Goal: Find specific page/section: Find specific page/section

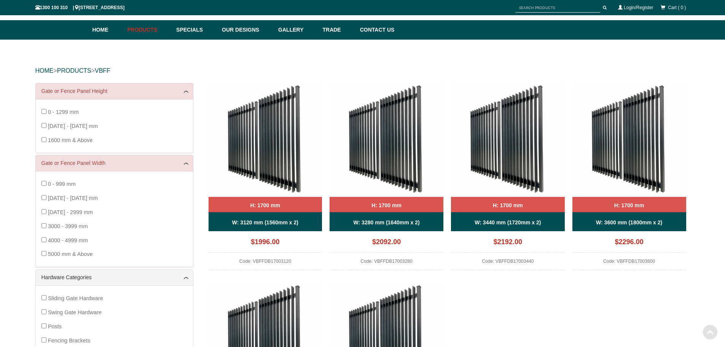
scroll to position [19, 0]
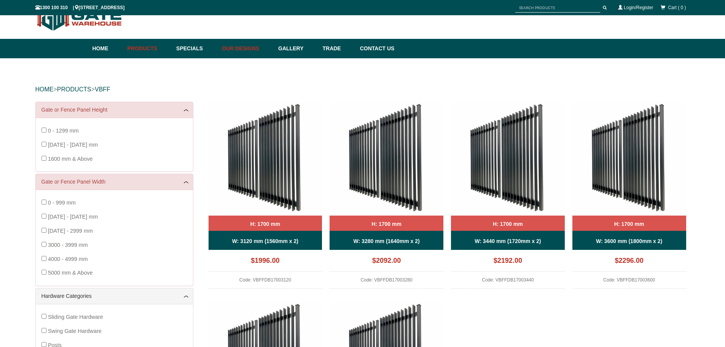
click at [241, 46] on link "Our Designs" at bounding box center [246, 48] width 56 height 19
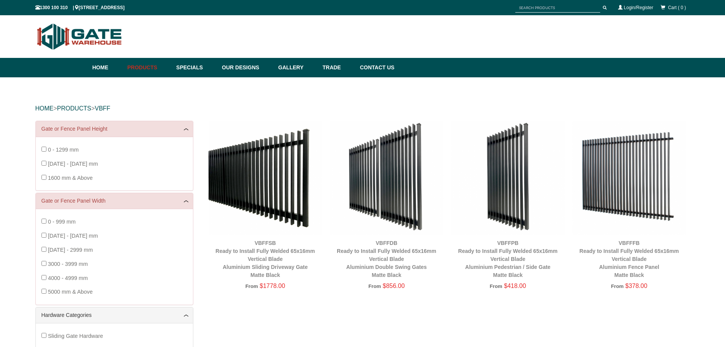
scroll to position [19, 0]
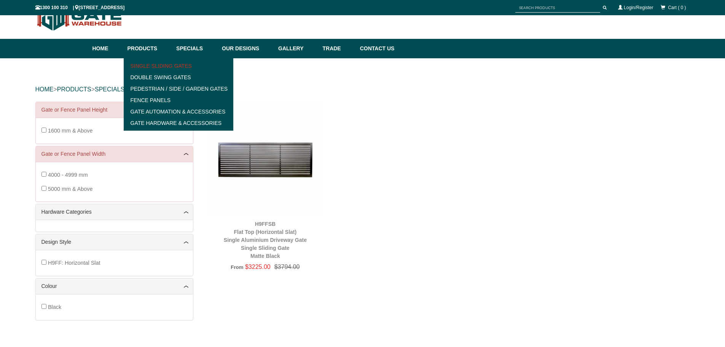
click at [186, 66] on link "Single Sliding Gates" at bounding box center [178, 65] width 105 height 11
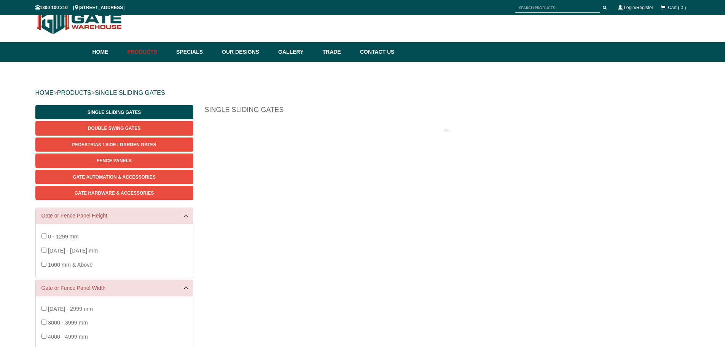
scroll to position [19, 0]
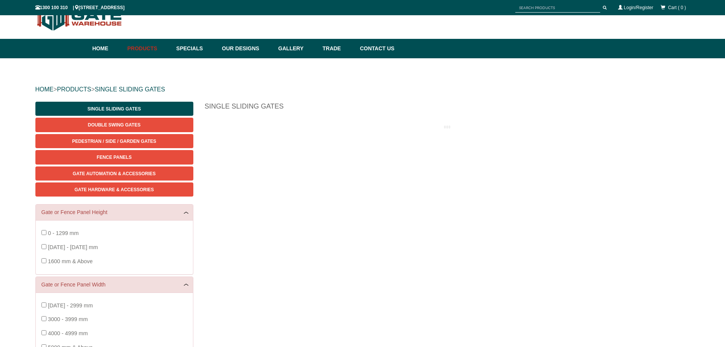
click at [44, 257] on div "0 - 1299 mm 1300 - 1599 mm 1600 mm & Above" at bounding box center [115, 247] width 146 height 42
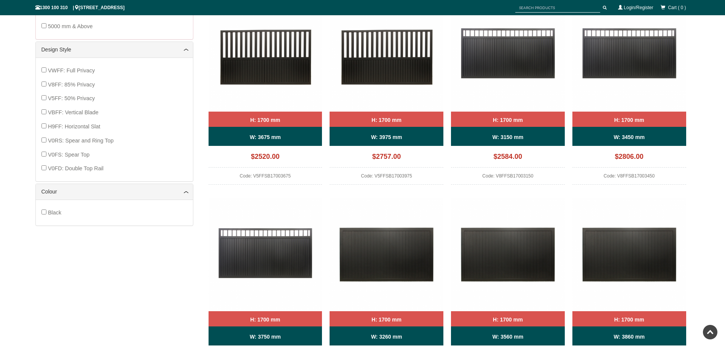
scroll to position [336, 0]
